Goal: Information Seeking & Learning: Learn about a topic

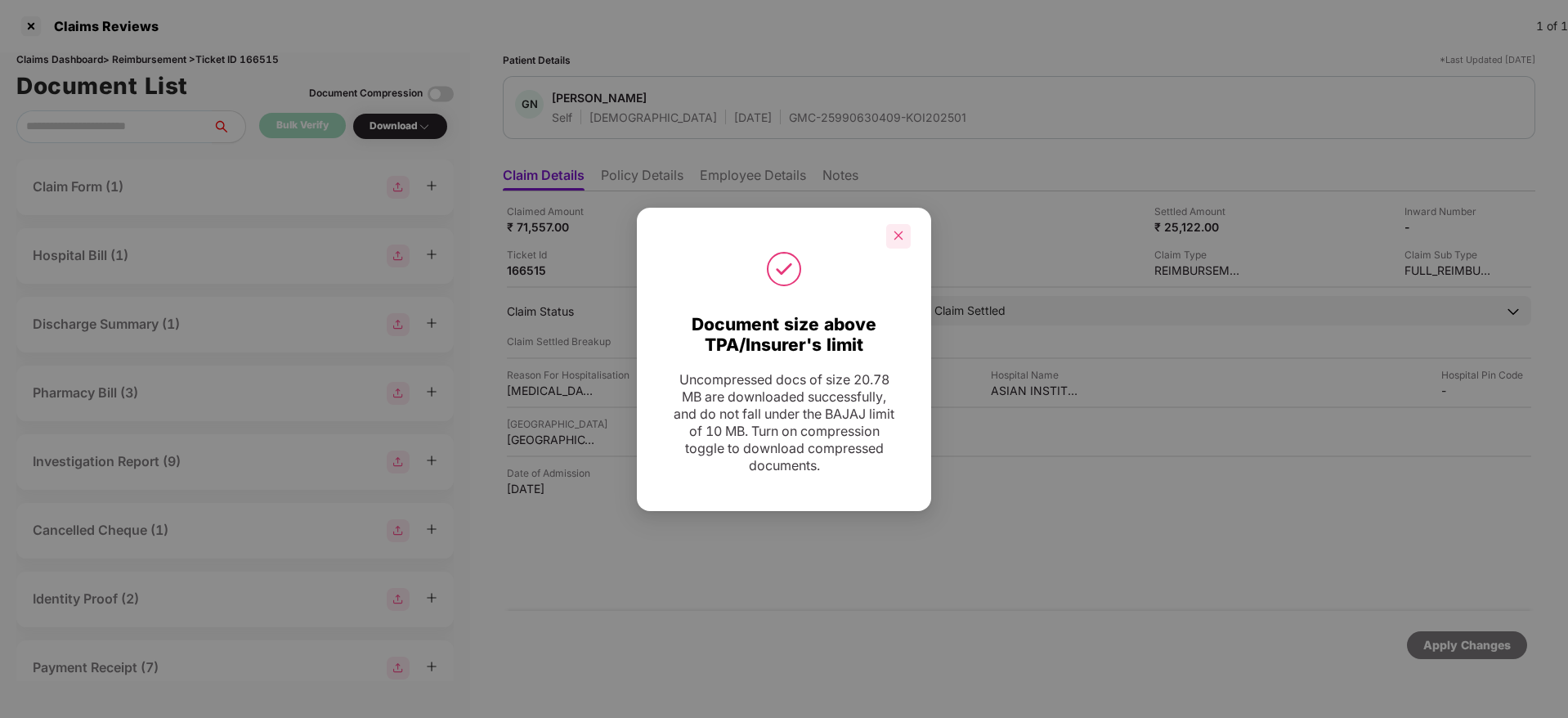
click at [896, 225] on div at bounding box center [898, 236] width 25 height 25
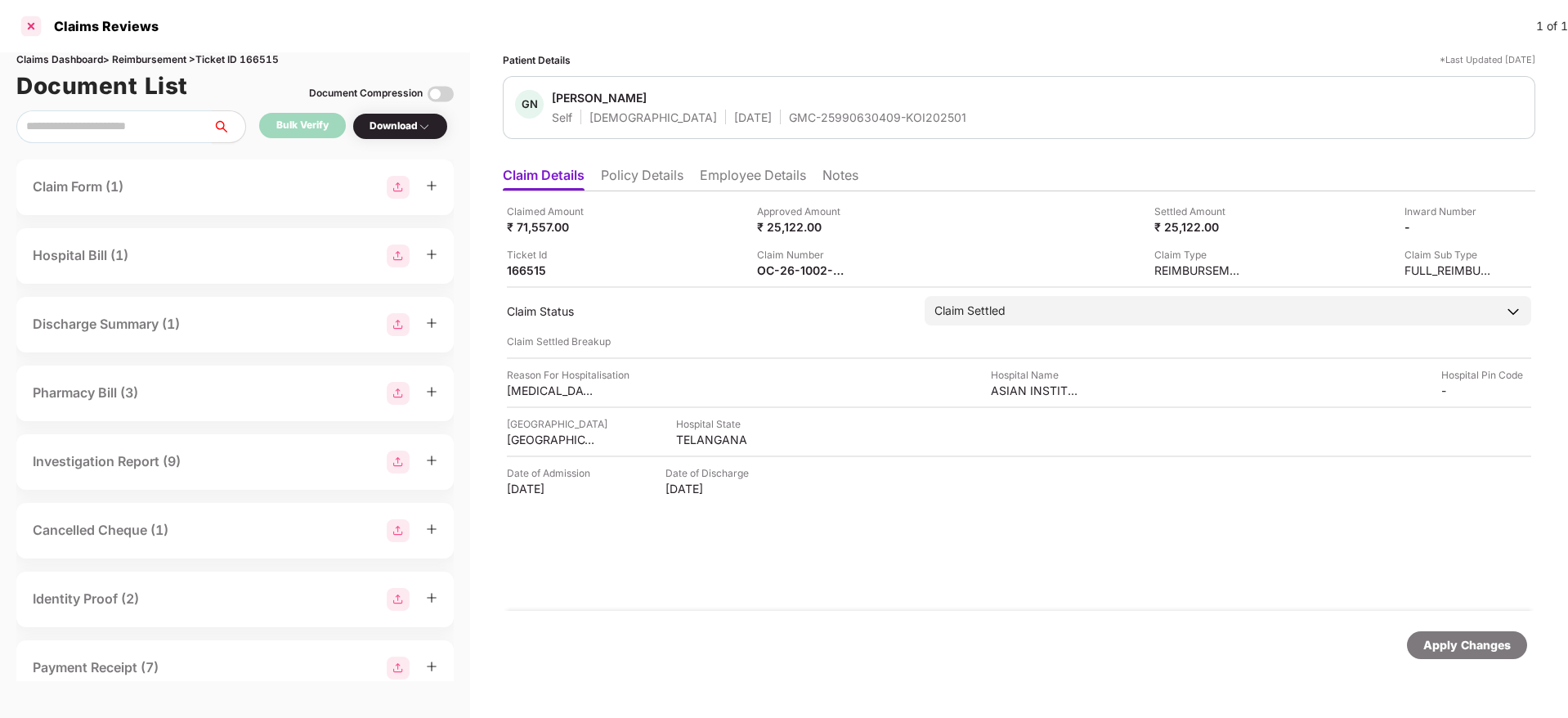
click at [23, 28] on div at bounding box center [30, 25] width 26 height 26
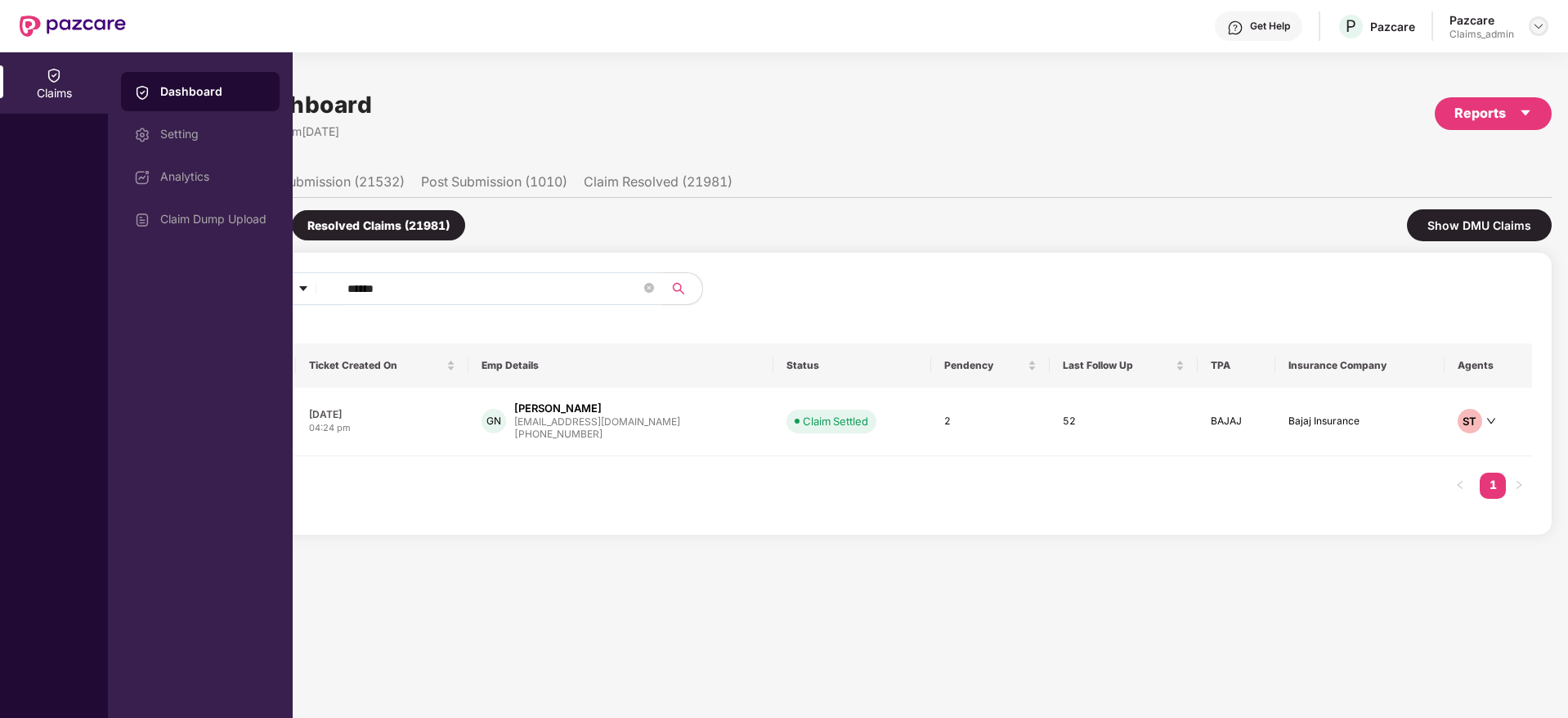
click at [1540, 25] on img at bounding box center [1538, 25] width 13 height 13
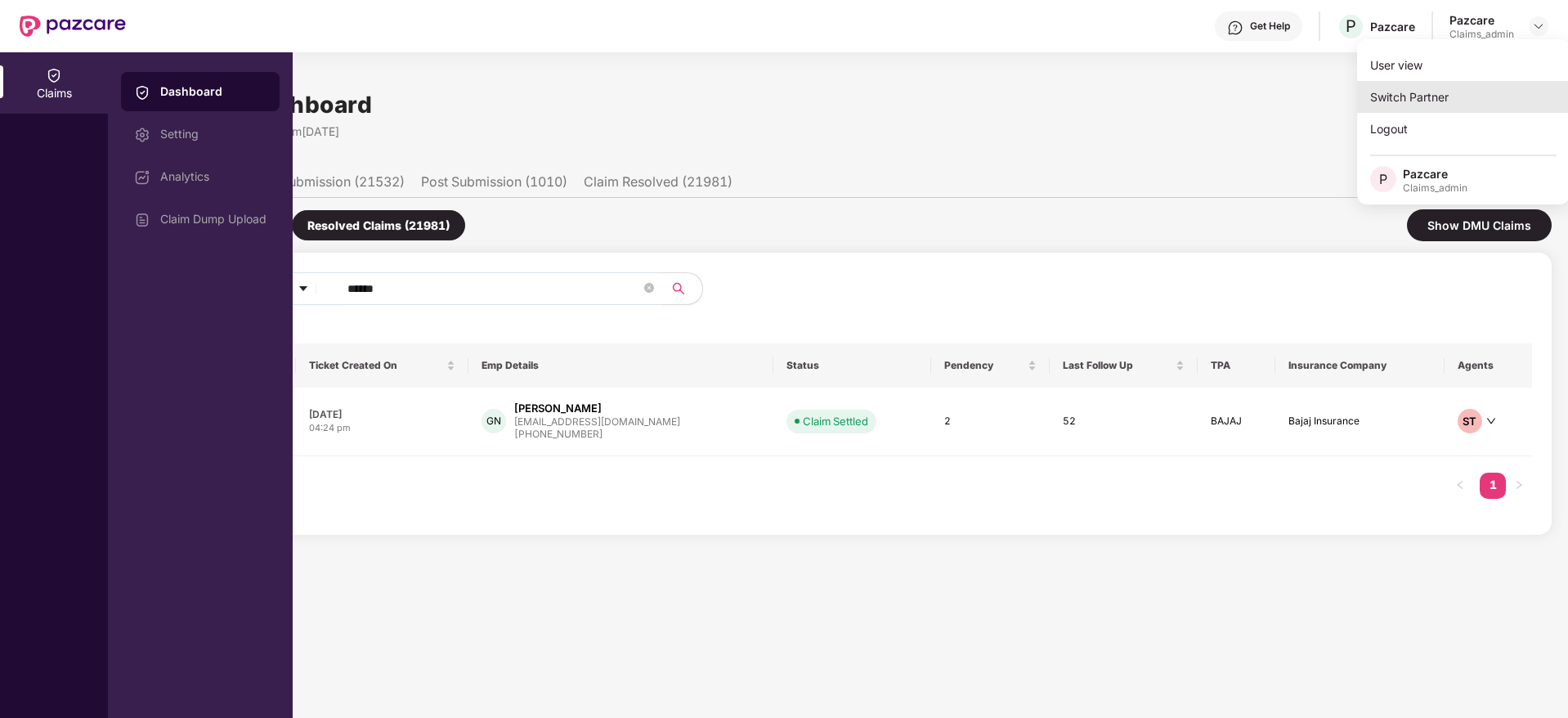
click at [1474, 86] on div "Switch Partner" at bounding box center [1462, 97] width 212 height 32
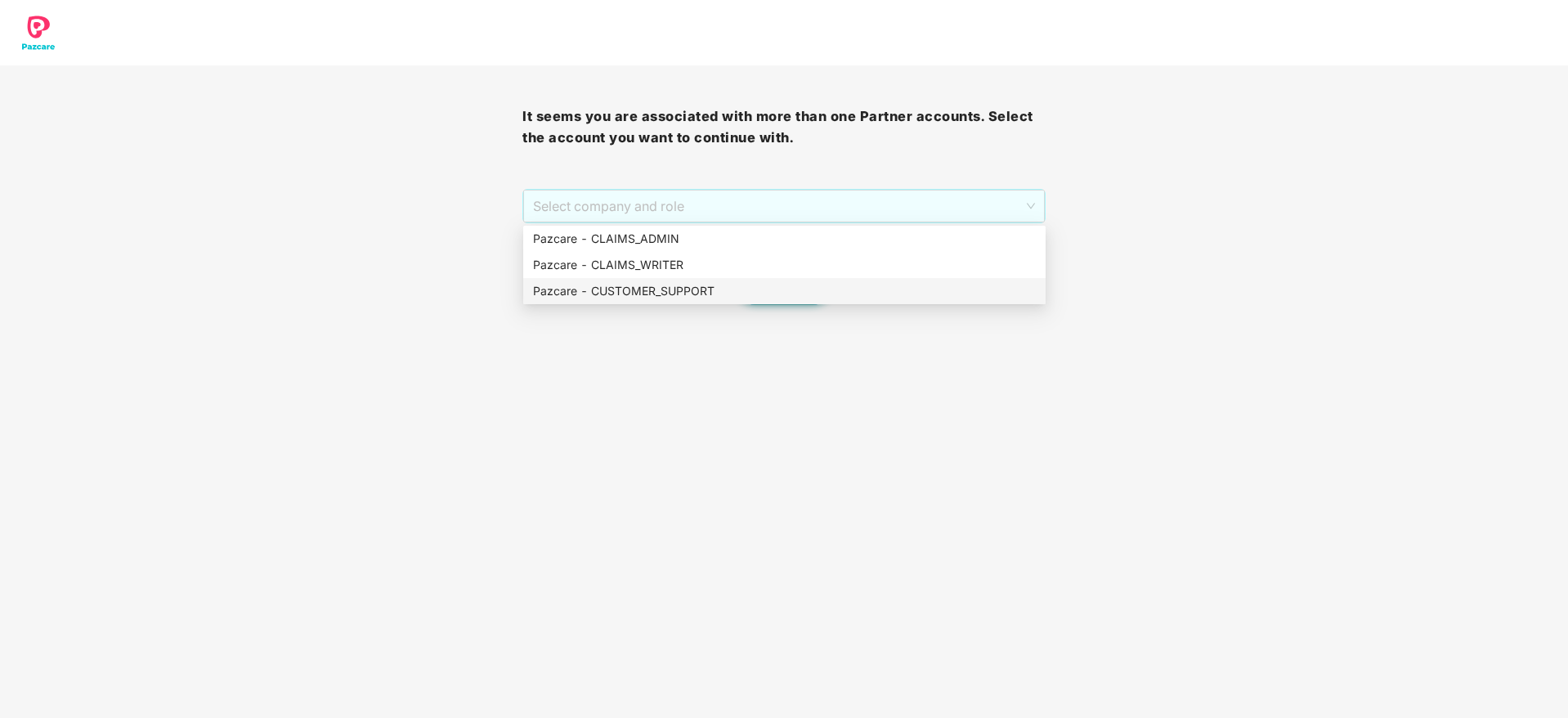
drag, startPoint x: 641, startPoint y: 211, endPoint x: 654, endPoint y: 312, distance: 101.8
click at [654, 312] on body "It seems you are associated with more than one Partner accounts. Select the acc…" at bounding box center [784, 359] width 1568 height 718
click at [639, 286] on div "Pazcare - CUSTOMER_SUPPORT" at bounding box center [784, 290] width 503 height 18
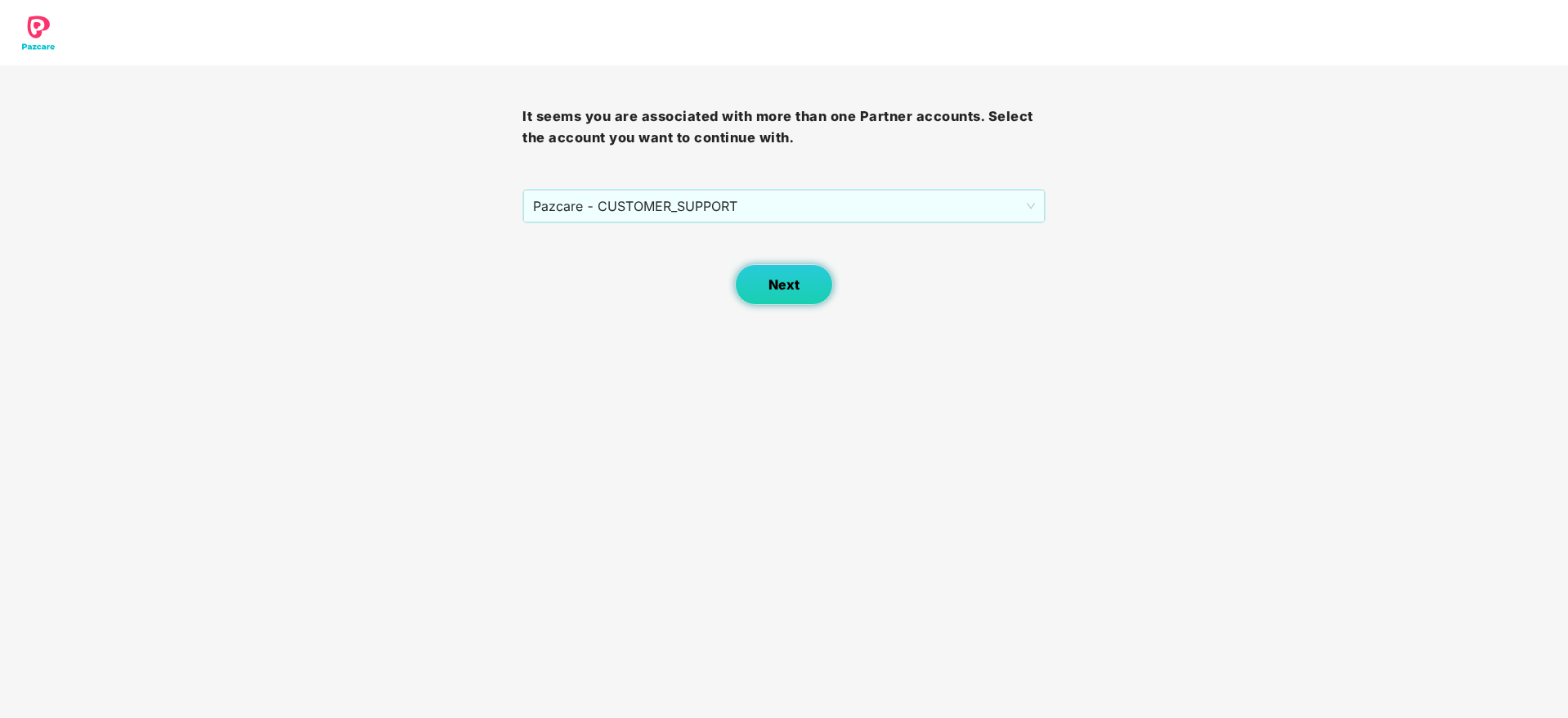
drag, startPoint x: 778, startPoint y: 286, endPoint x: 803, endPoint y: 277, distance: 26.6
click at [803, 277] on button "Next" at bounding box center [784, 284] width 98 height 41
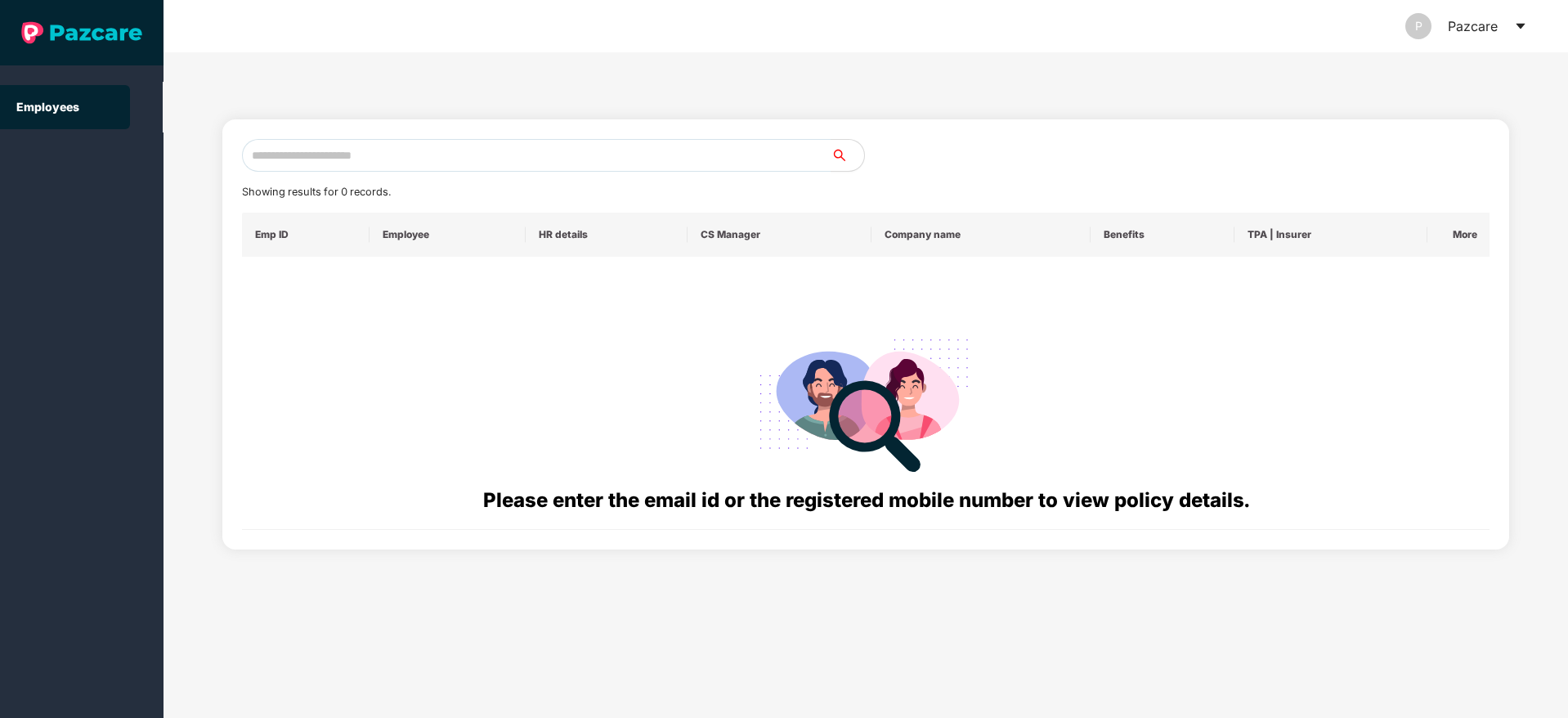
click at [803, 277] on div "Please enter the email id or the registered mobile number to view policy detail…" at bounding box center [866, 393] width 1222 height 246
click at [364, 156] on input "text" at bounding box center [536, 155] width 589 height 33
paste input "**********"
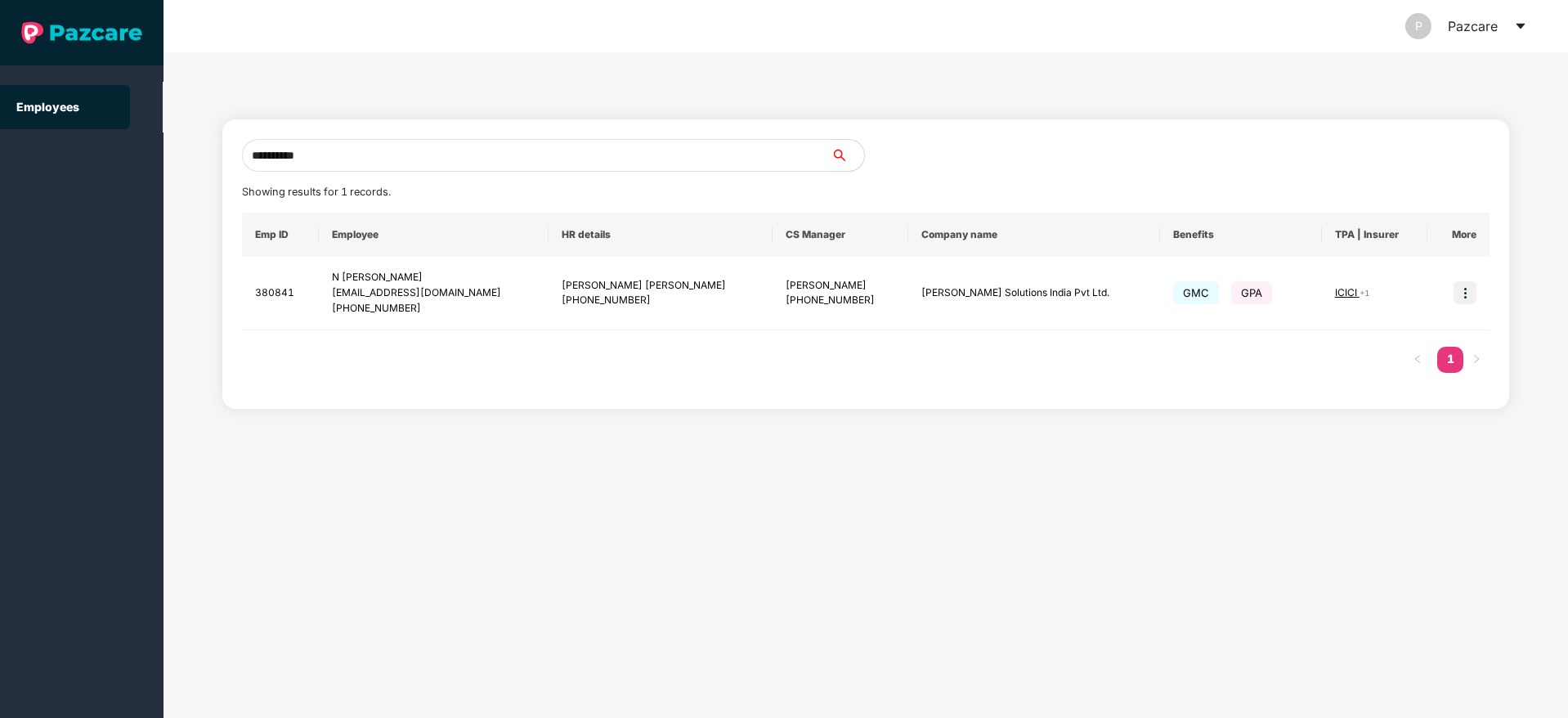
click at [486, 160] on input "**********" at bounding box center [536, 155] width 589 height 33
type input "**********"
click at [1466, 291] on img at bounding box center [1464, 292] width 23 height 23
click at [1359, 344] on li "Switch to user interface" at bounding box center [1384, 334] width 180 height 35
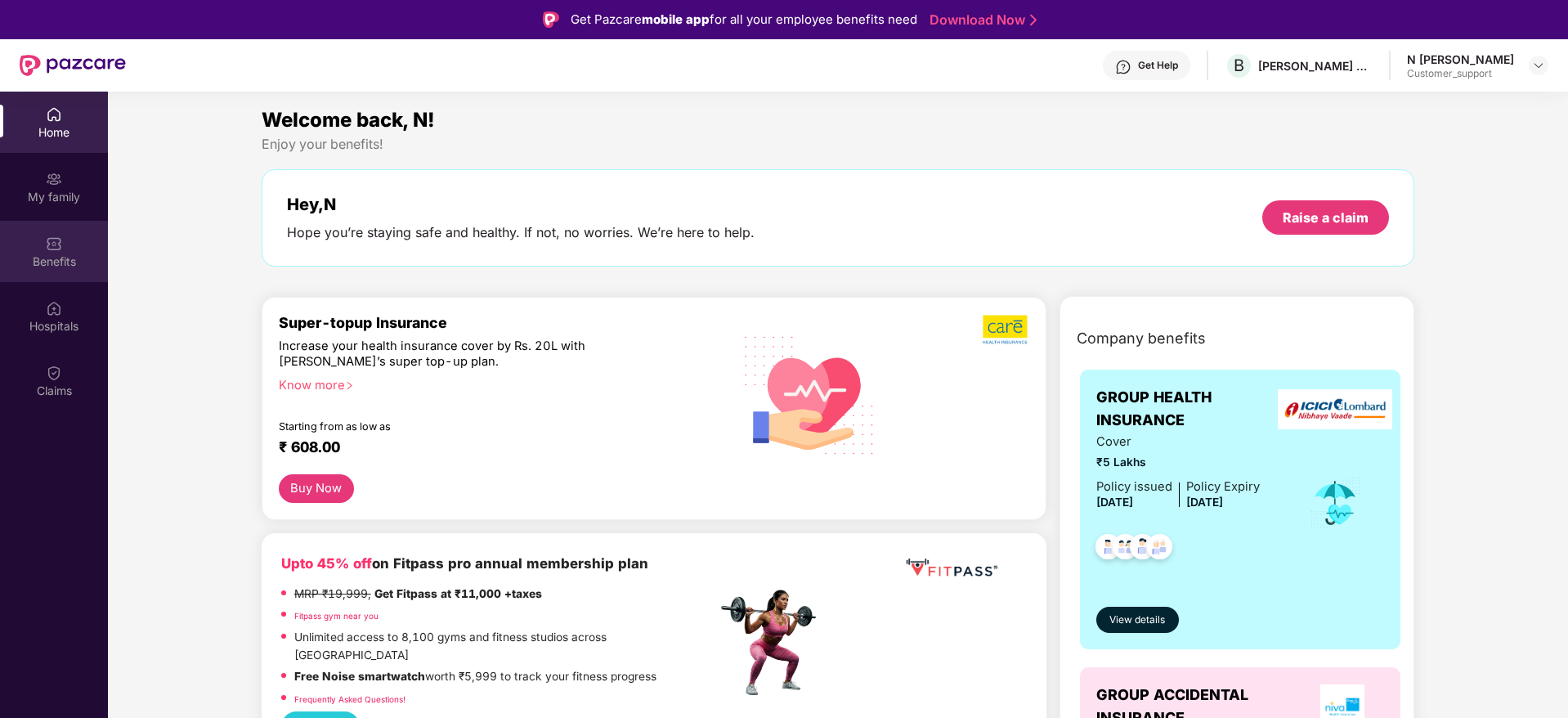
click at [35, 258] on div "Benefits" at bounding box center [54, 261] width 108 height 16
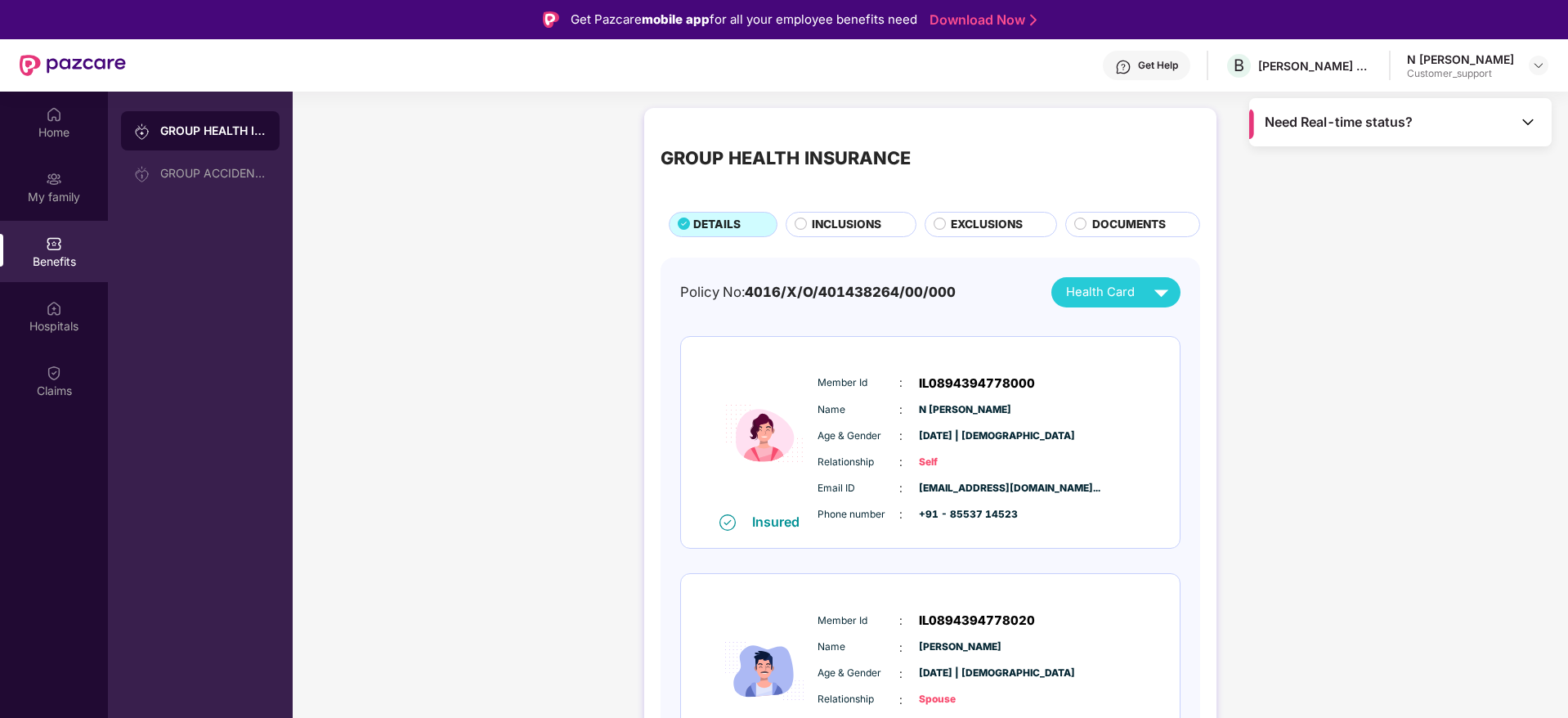
click at [867, 224] on span "INCLUSIONS" at bounding box center [846, 224] width 69 height 18
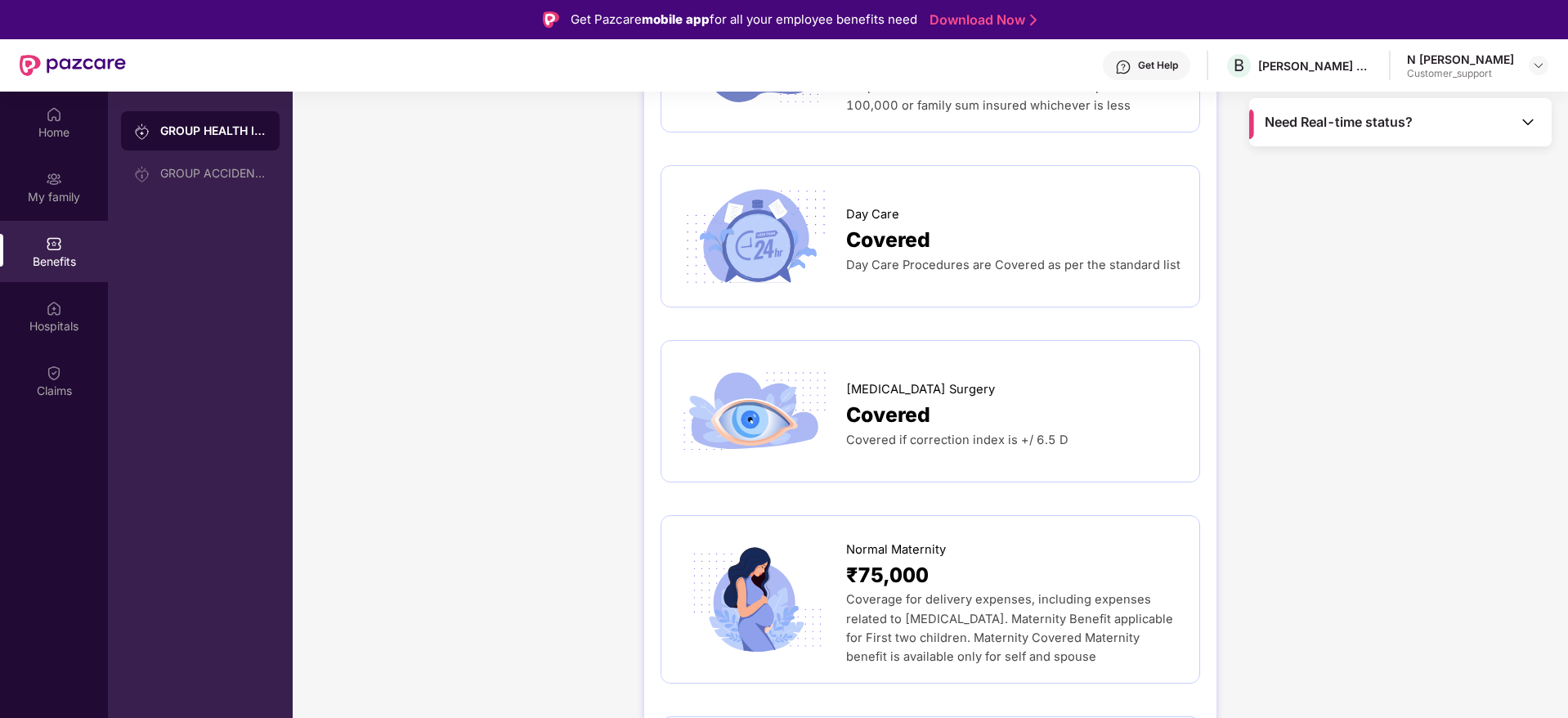
scroll to position [1864, 0]
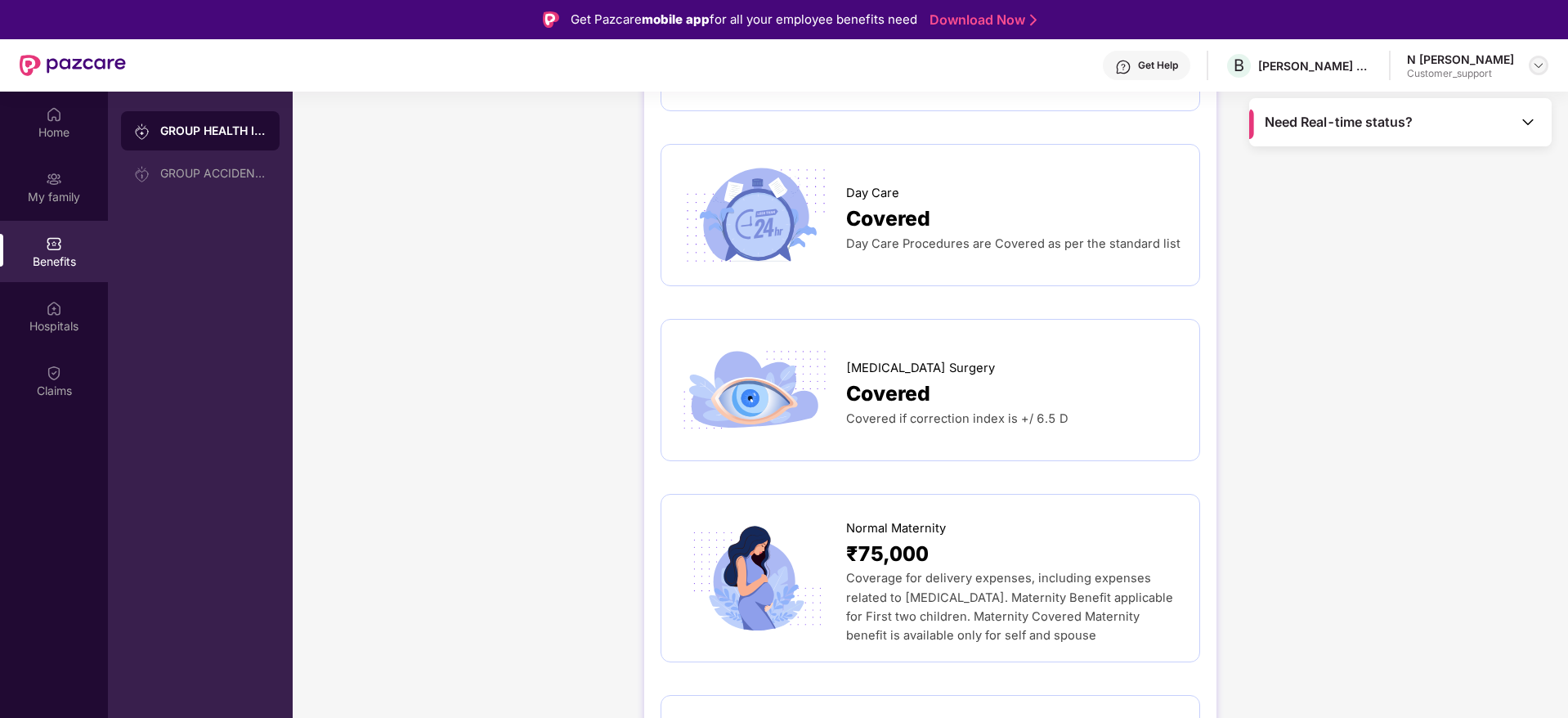
click at [1542, 68] on img at bounding box center [1538, 65] width 13 height 13
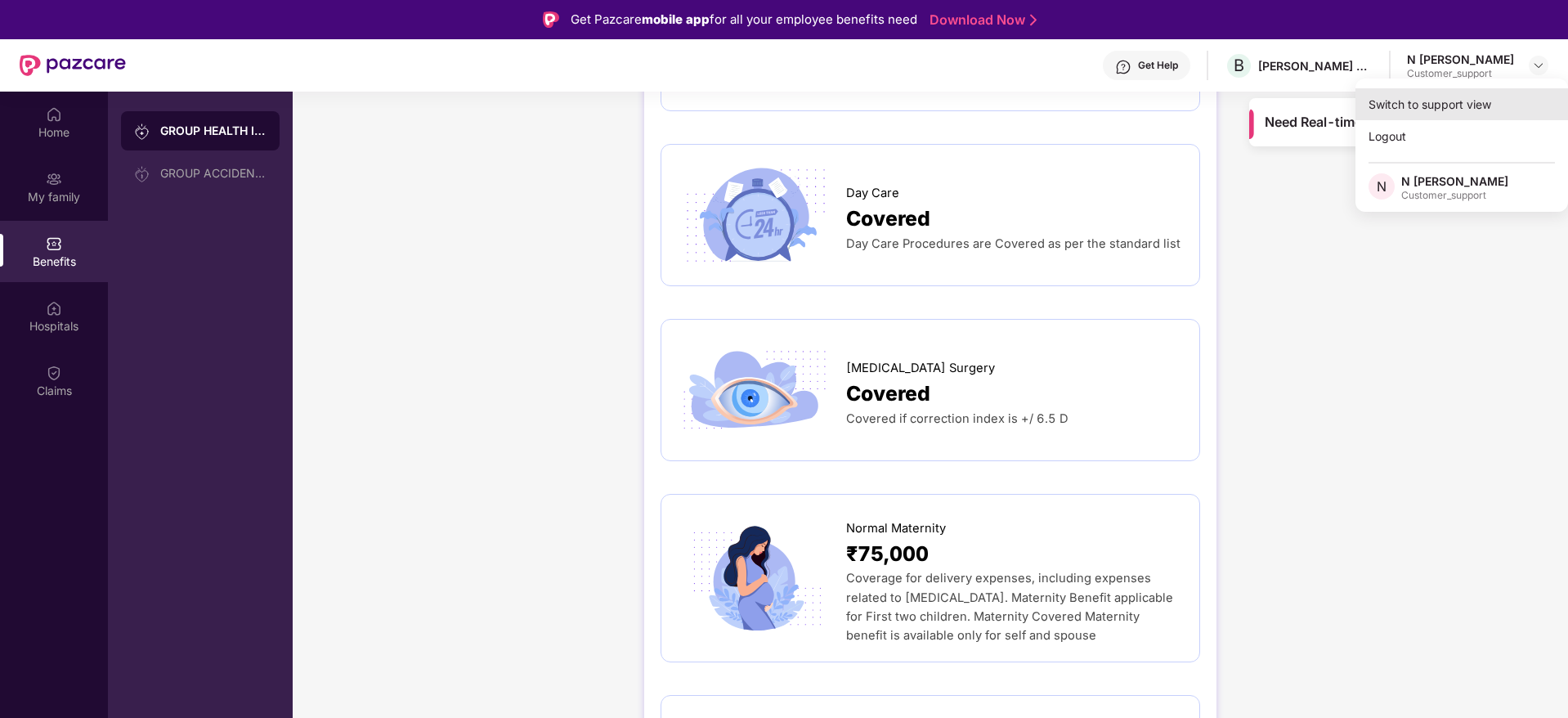
click at [1457, 108] on div "Switch to support view" at bounding box center [1461, 104] width 212 height 32
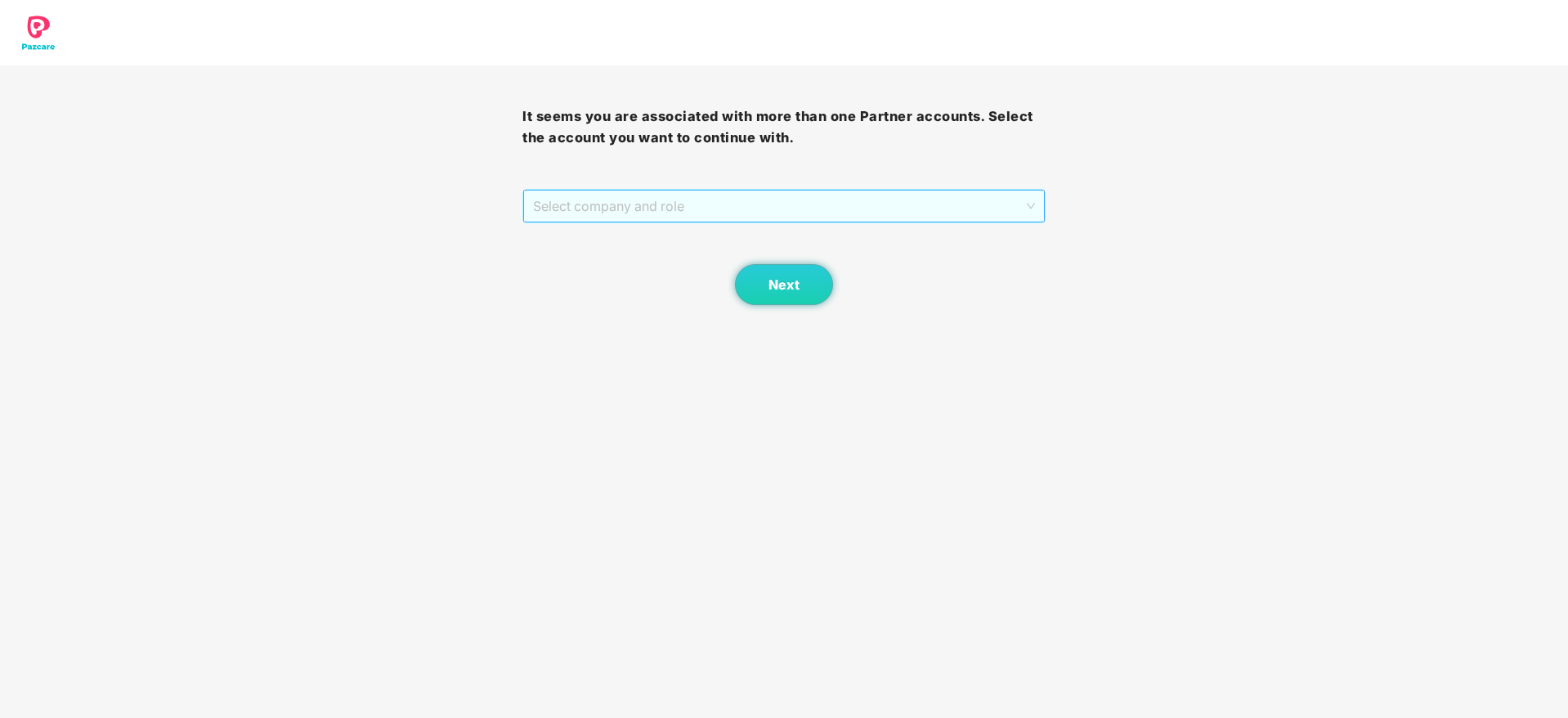
click at [880, 218] on span "Select company and role" at bounding box center [784, 206] width 501 height 31
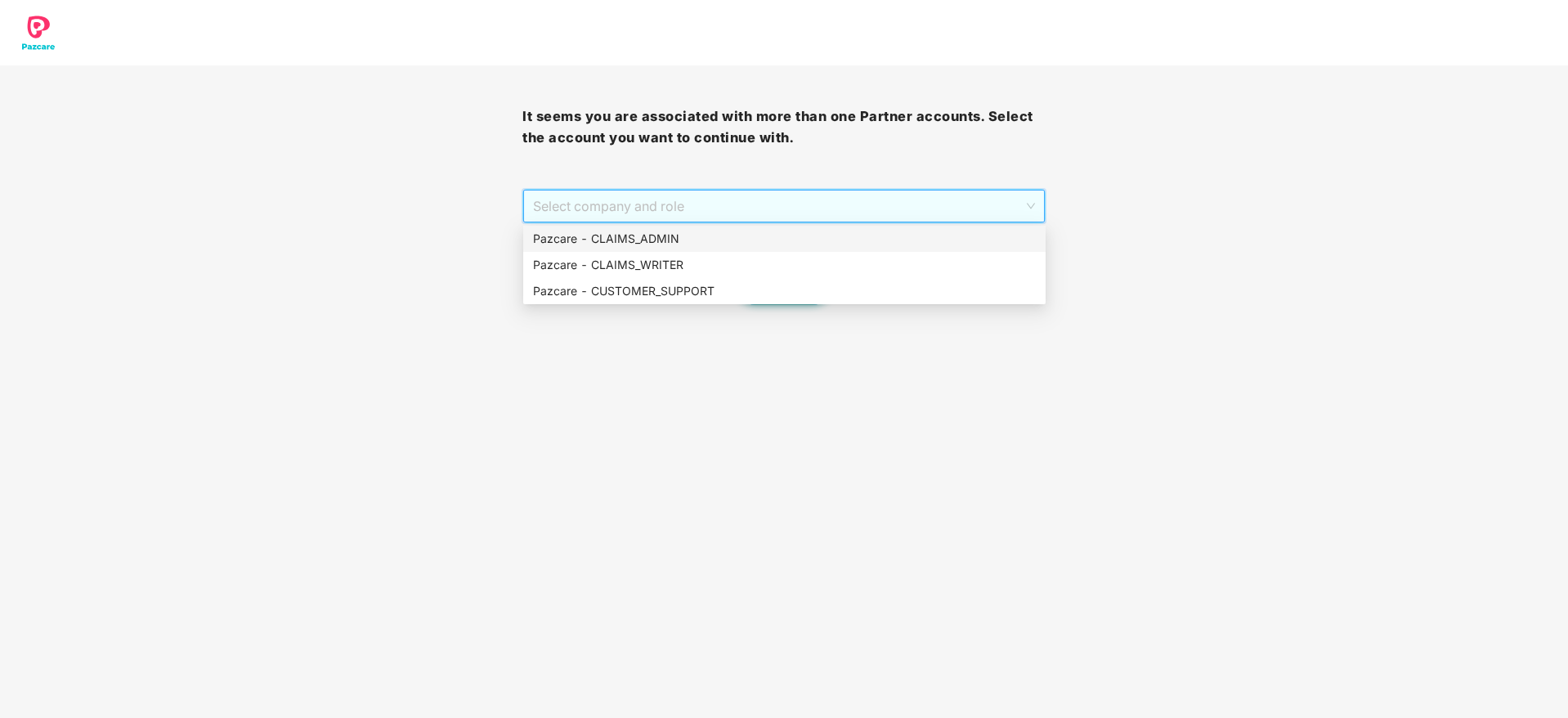
click at [784, 248] on div "Pazcare - CLAIMS_ADMIN" at bounding box center [784, 239] width 522 height 26
drag, startPoint x: 798, startPoint y: 215, endPoint x: 772, endPoint y: 301, distance: 89.8
click at [772, 301] on body "It seems you are associated with more than one Partner accounts. Select the acc…" at bounding box center [784, 359] width 1568 height 718
click at [772, 301] on div "Pazcare - CUSTOMER_SUPPORT" at bounding box center [784, 290] width 522 height 26
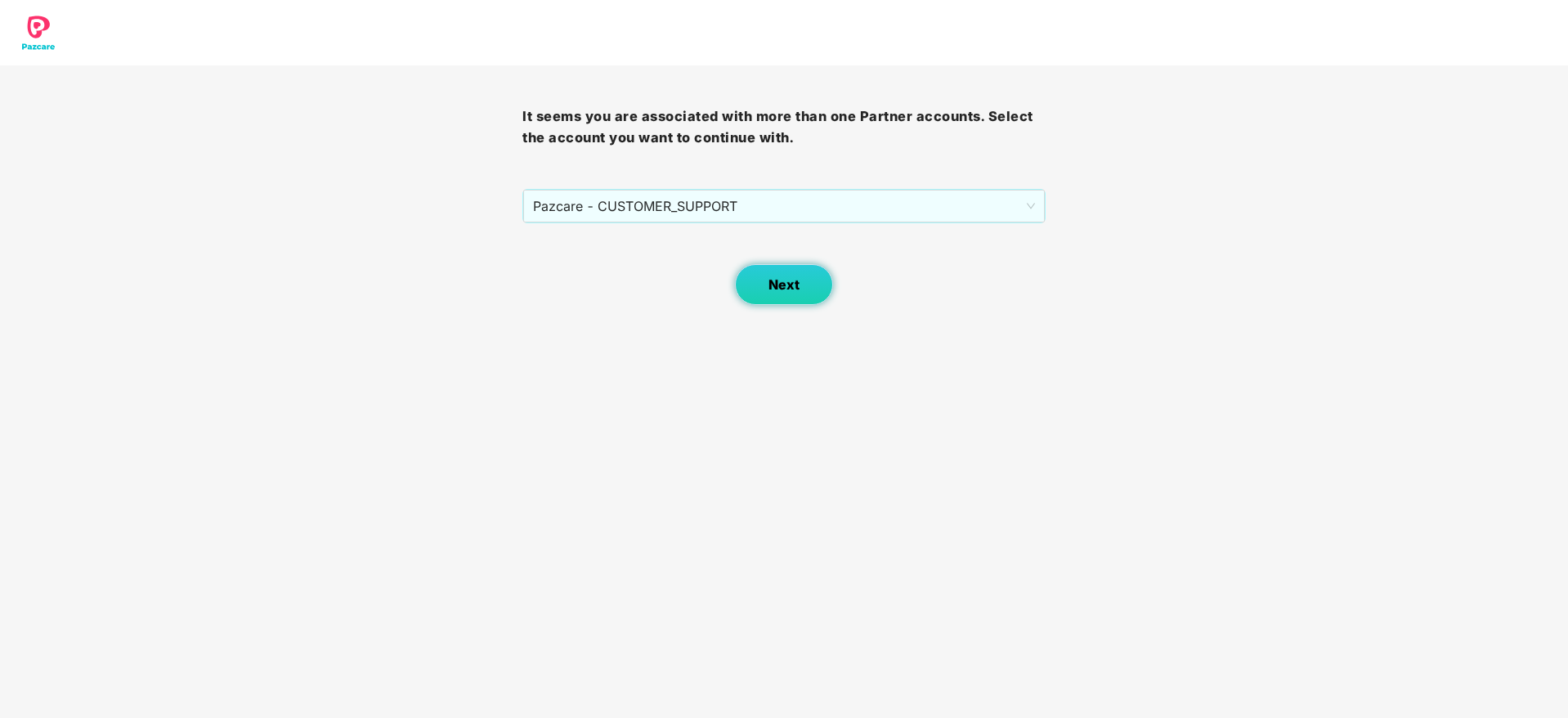
click at [772, 301] on button "Next" at bounding box center [784, 284] width 98 height 41
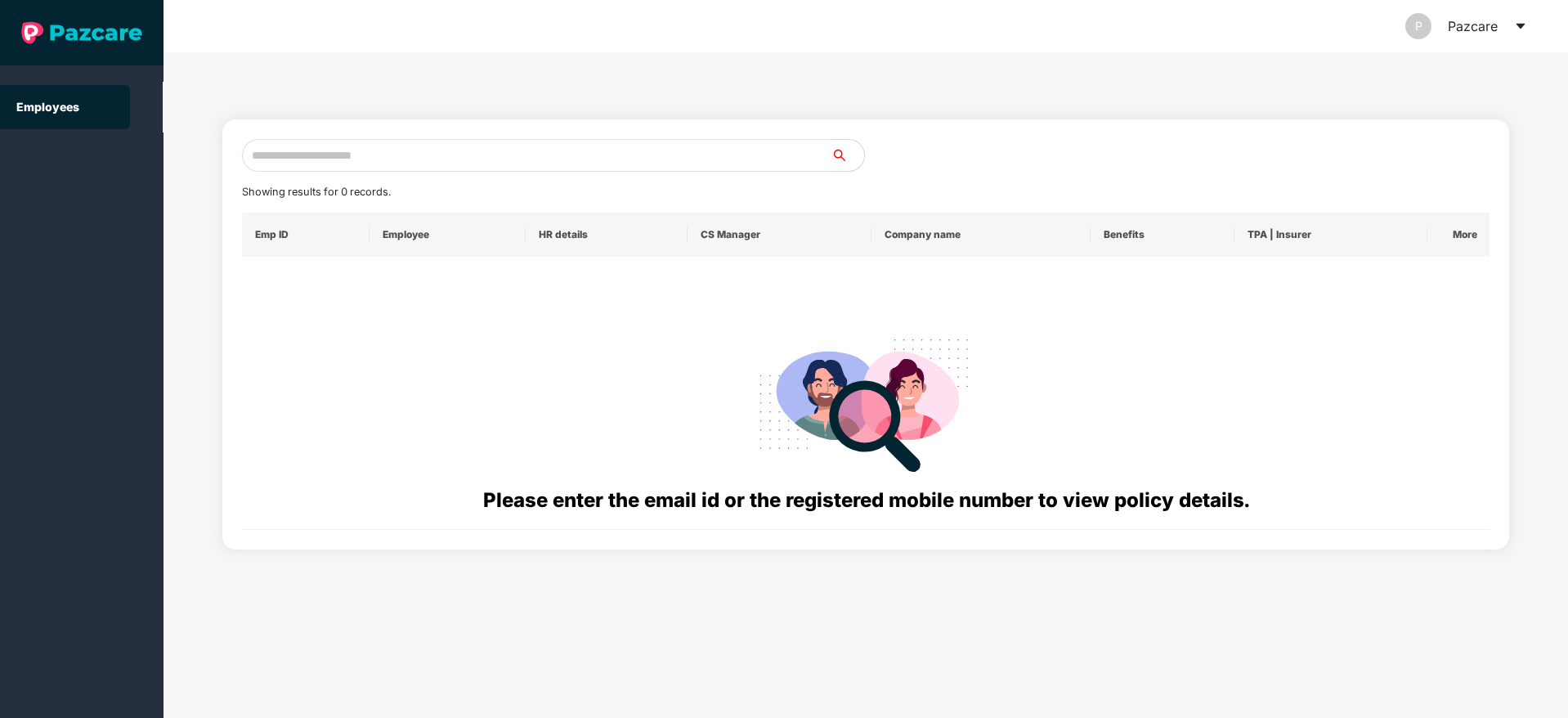
click at [544, 163] on input "text" at bounding box center [536, 155] width 589 height 33
paste input "**********"
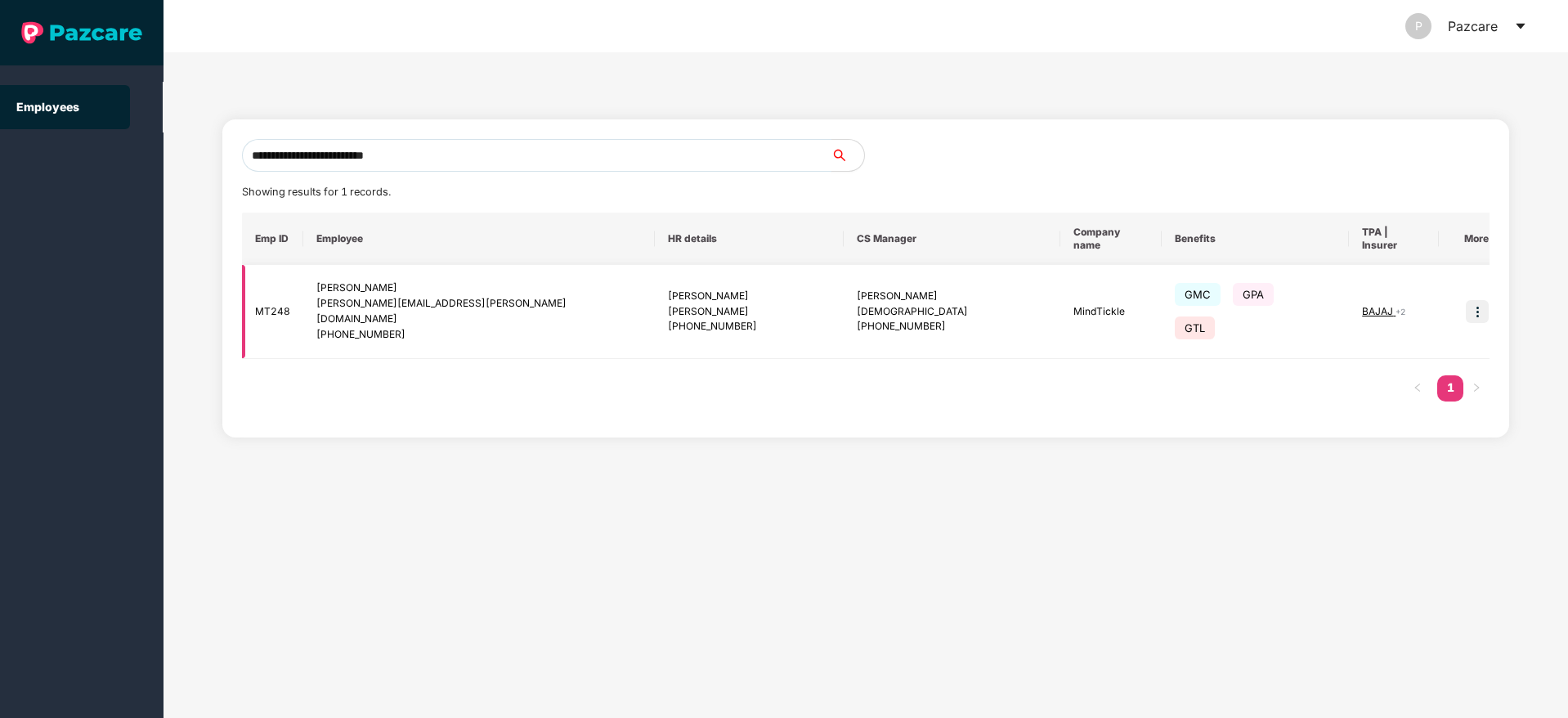
type input "**********"
click at [1466, 301] on img at bounding box center [1477, 311] width 23 height 23
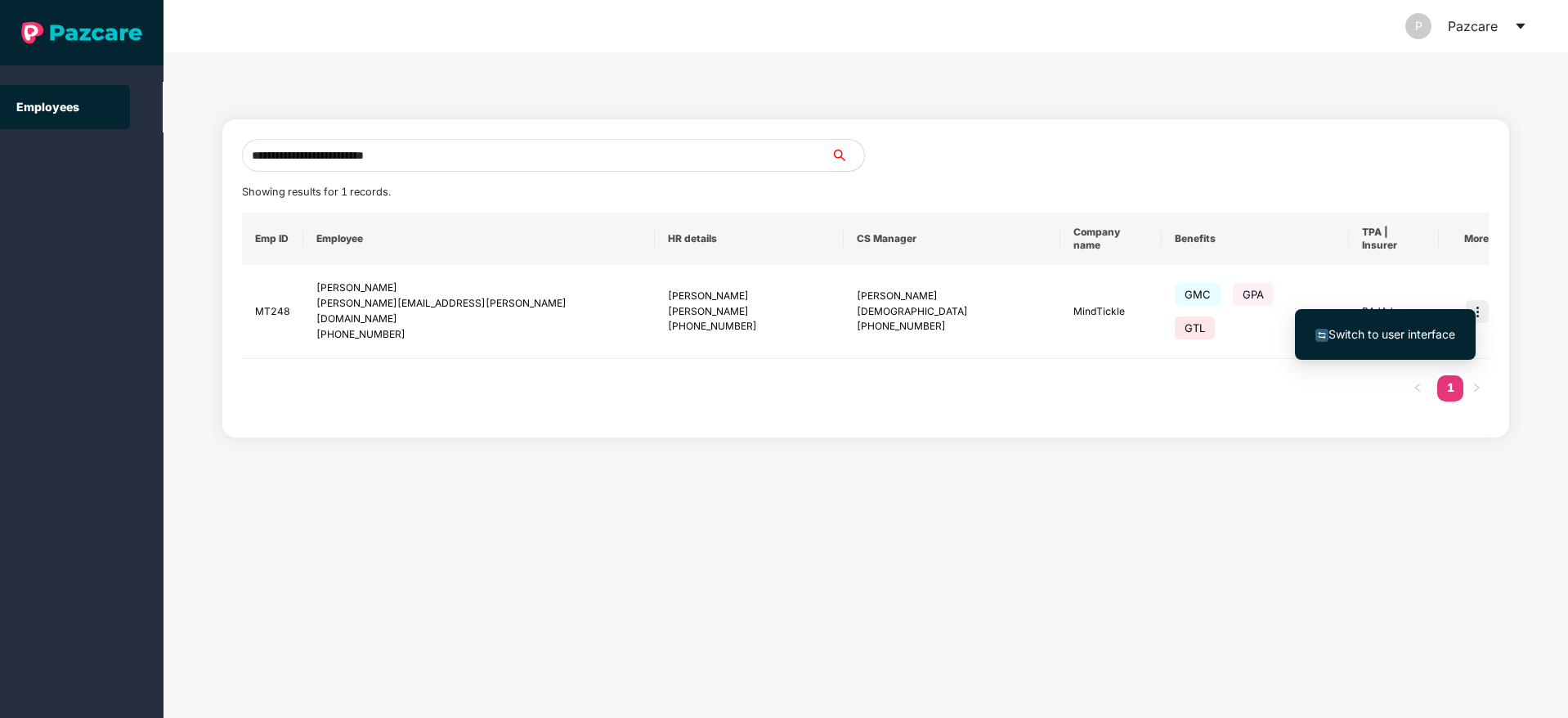
click at [1345, 336] on span "Switch to user interface" at bounding box center [1392, 334] width 127 height 14
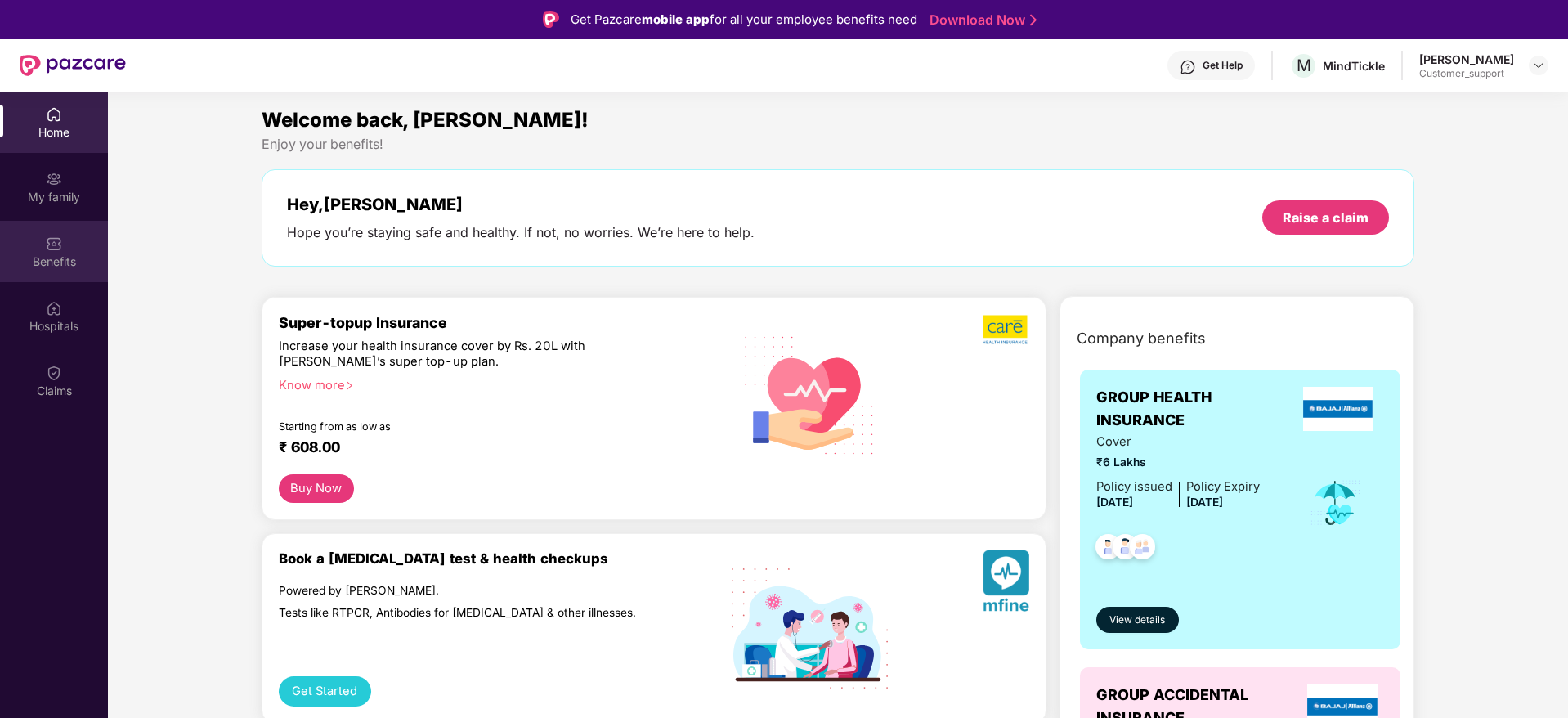
click at [49, 257] on div "Benefits" at bounding box center [54, 261] width 108 height 16
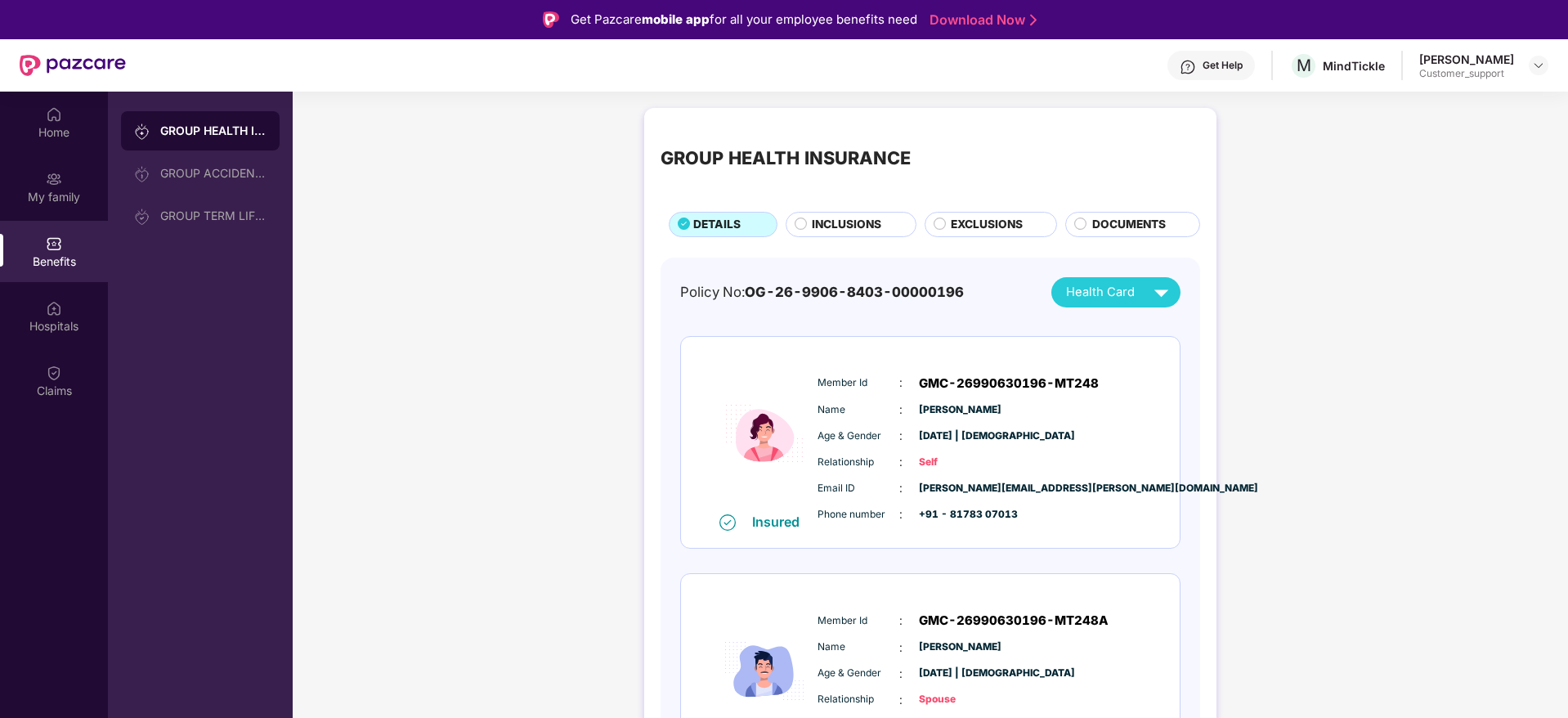
click at [822, 217] on span "INCLUSIONS" at bounding box center [846, 224] width 69 height 18
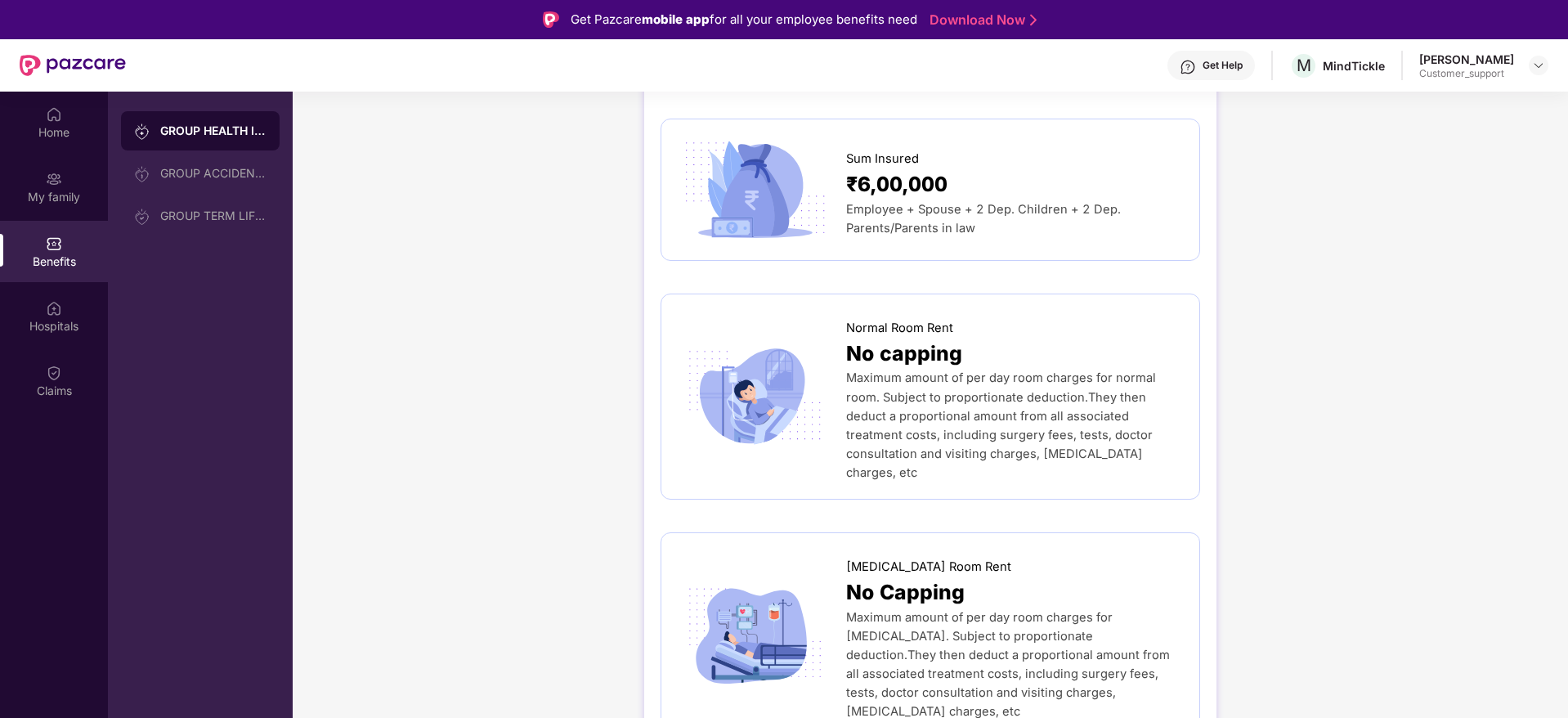
scroll to position [196, 0]
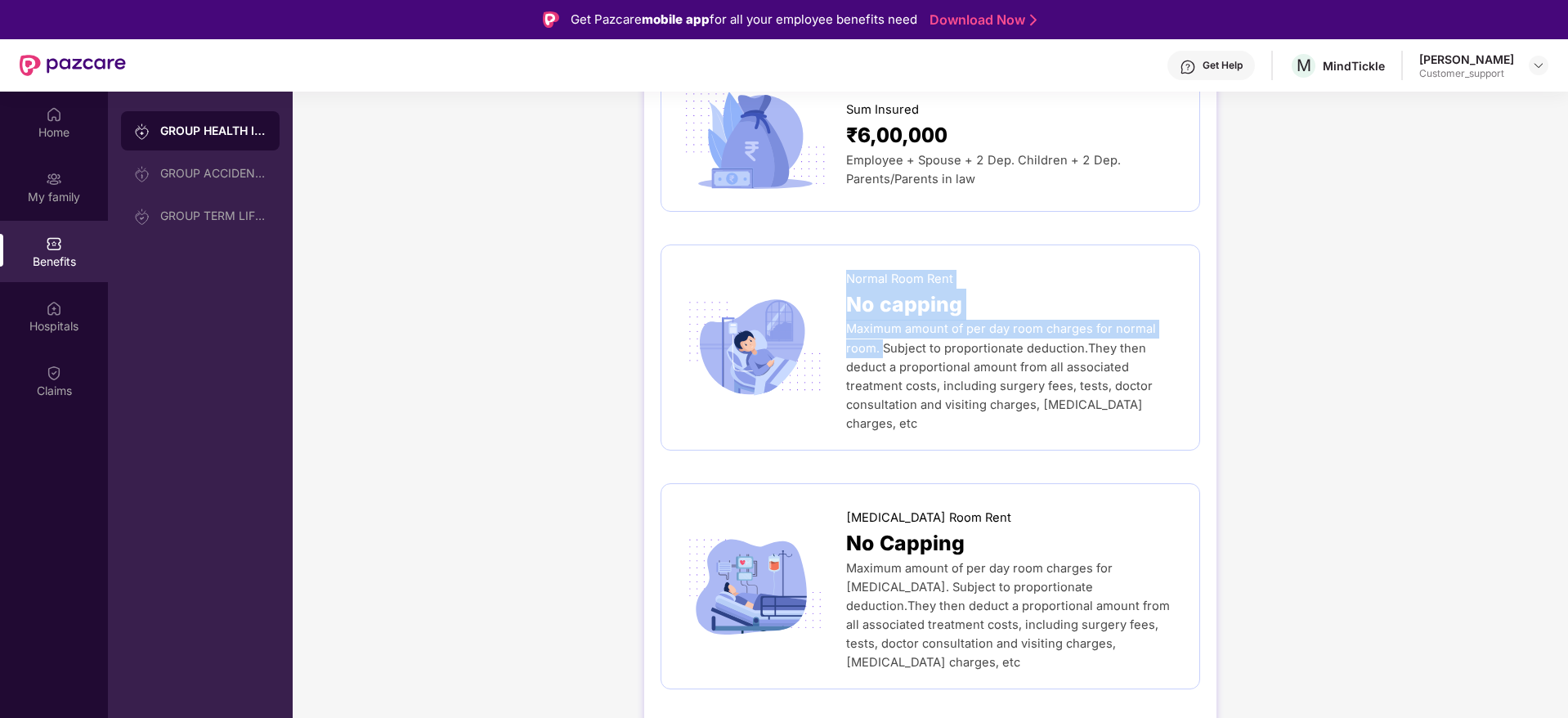
drag, startPoint x: 839, startPoint y: 266, endPoint x: 879, endPoint y: 346, distance: 89.4
click at [879, 346] on div "Normal Room Rent No capping Maximum amount of per day room charges for normal r…" at bounding box center [930, 347] width 505 height 172
copy div "Normal Room Rent No capping Maximum amount of per day room charges for normal r…"
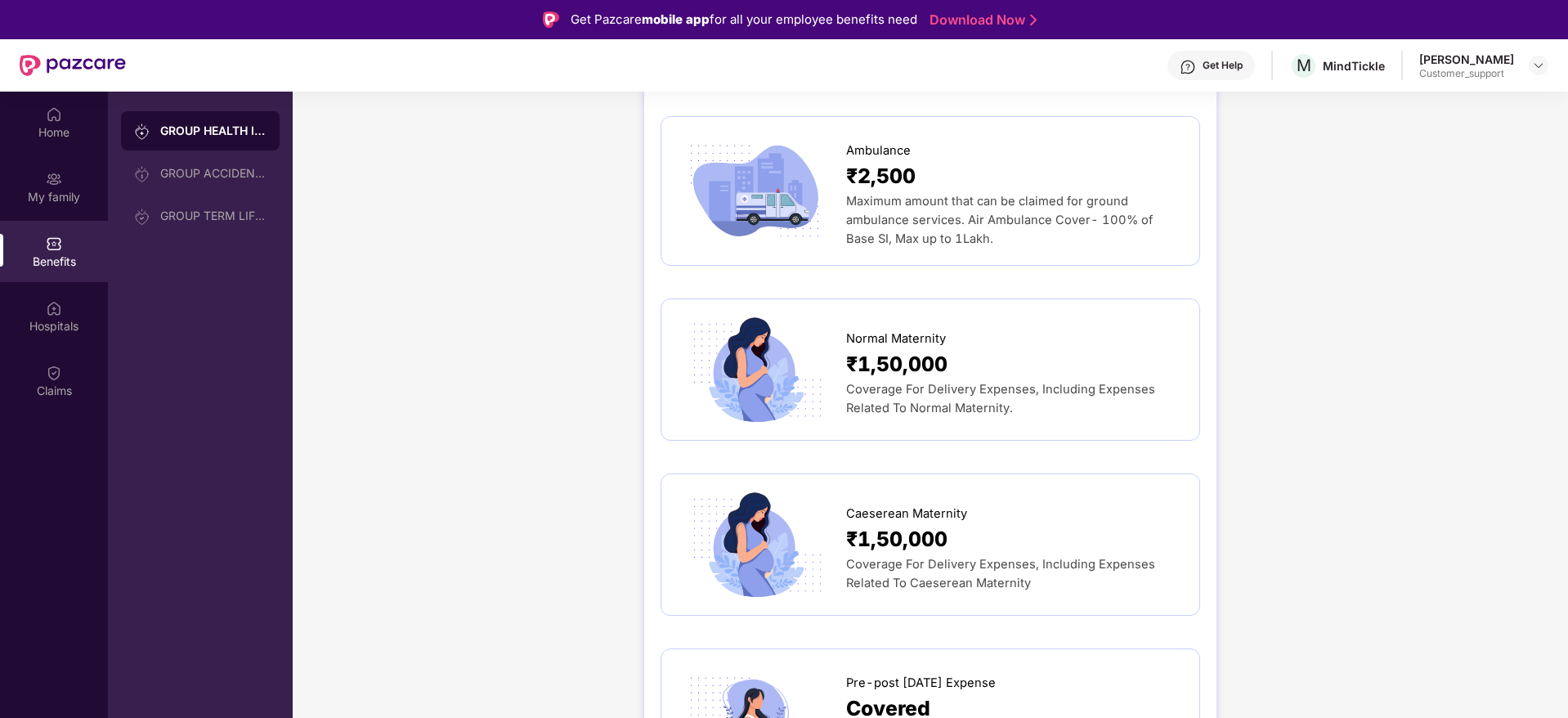
scroll to position [1864, 0]
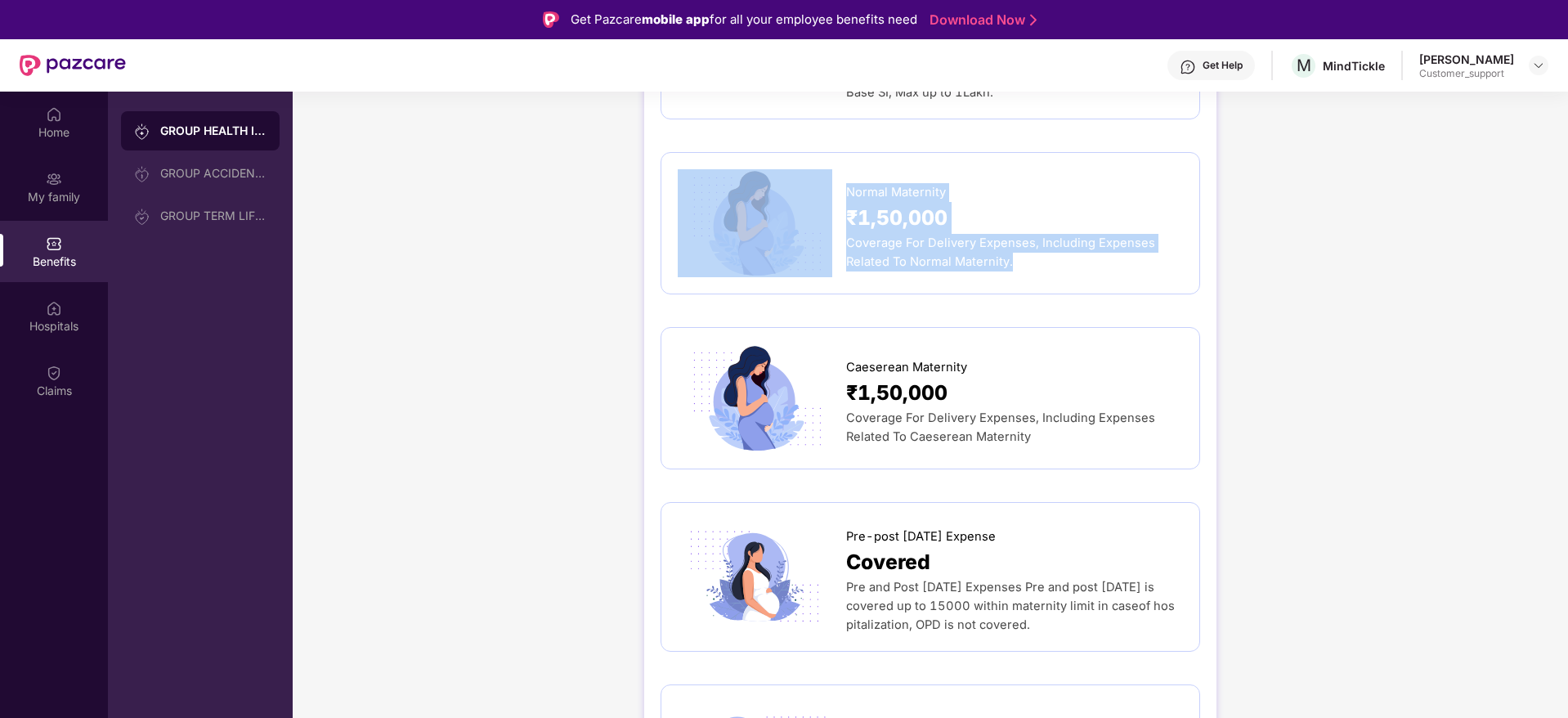
drag, startPoint x: 839, startPoint y: 174, endPoint x: 1021, endPoint y: 224, distance: 188.7
click at [1021, 224] on div "Normal Maternity ₹1,50,000 Coverage For Delivery Expenses, Including Expenses R…" at bounding box center [930, 224] width 505 height 108
copy div "Normal Maternity ₹1,50,000 Coverage For Delivery Expenses, Including Expenses R…"
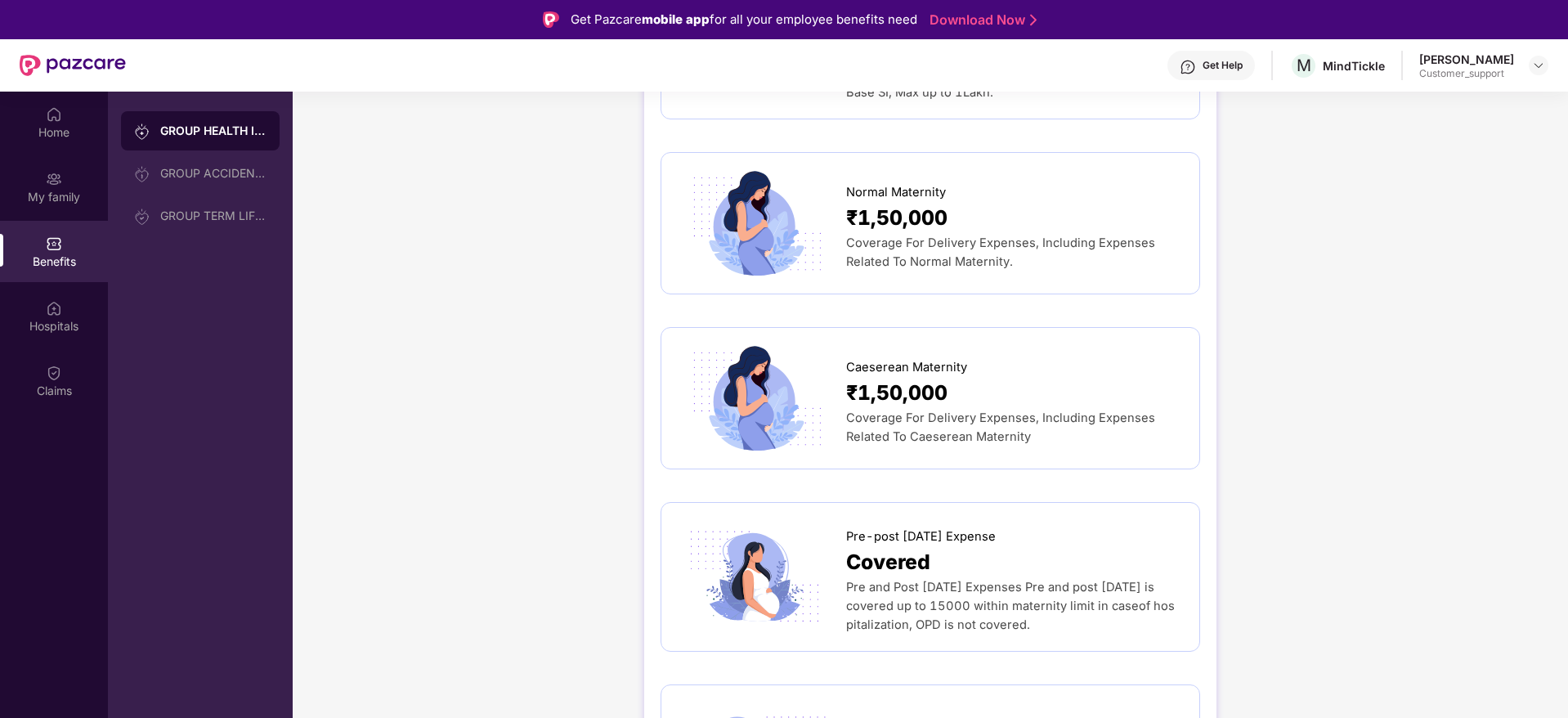
click at [674, 526] on div "Pre-post [DATE] Expense Covered Pre and Post [DATE] Expenses Pre and post [DATE…" at bounding box center [930, 577] width 540 height 150
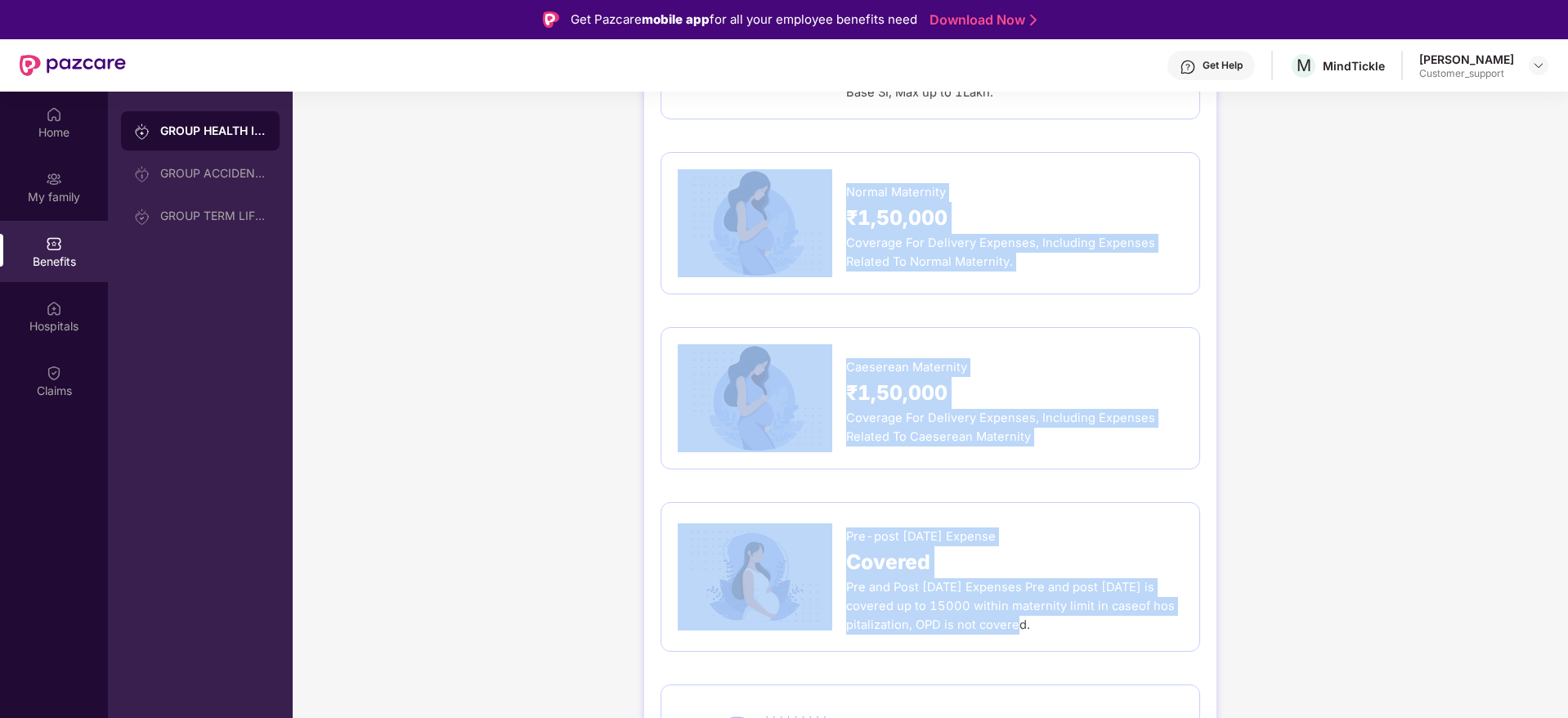
drag, startPoint x: 660, startPoint y: 124, endPoint x: 1066, endPoint y: 595, distance: 621.8
copy div "Normal Maternity ₹1,50,000 Coverage For Delivery Expenses, Including Expenses R…"
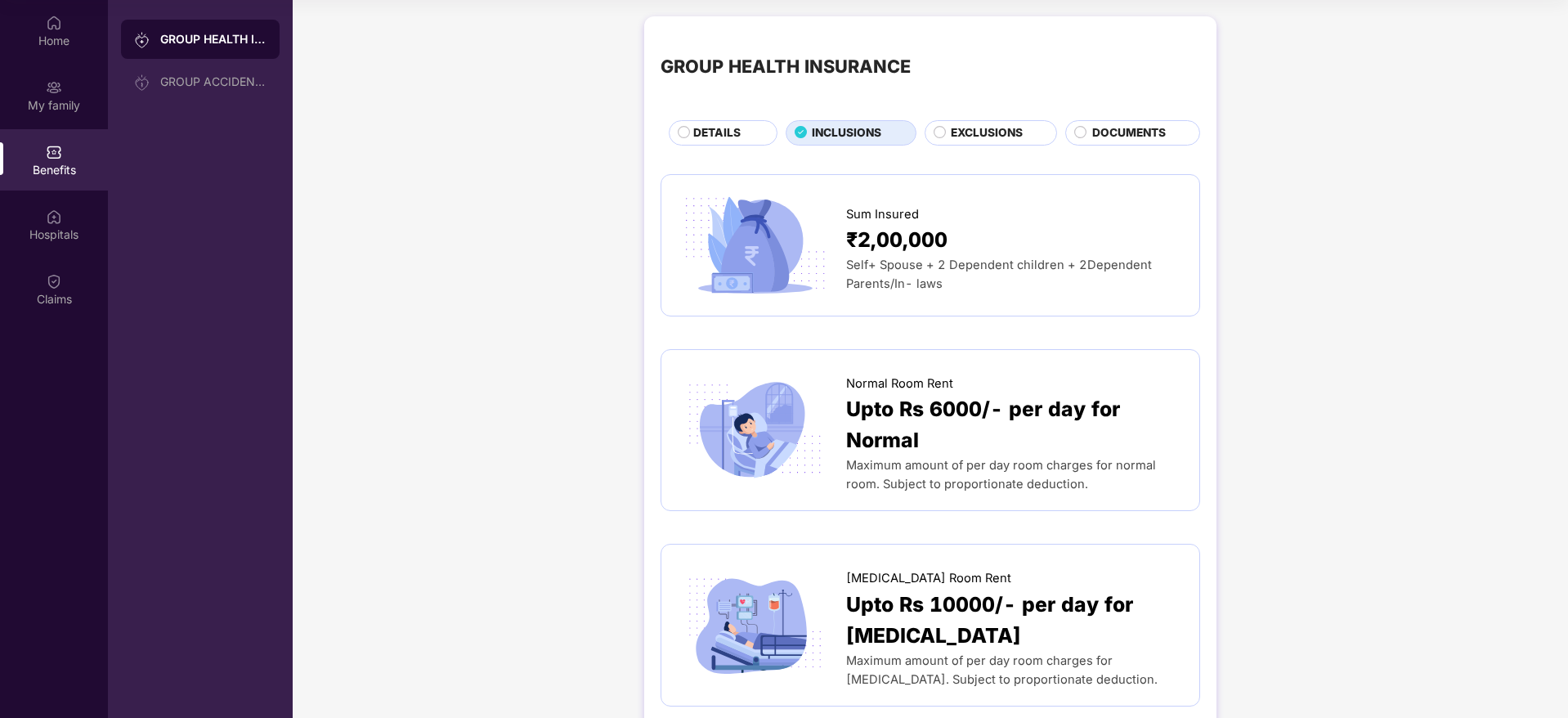
scroll to position [2029, 0]
